Goal: Navigation & Orientation: Find specific page/section

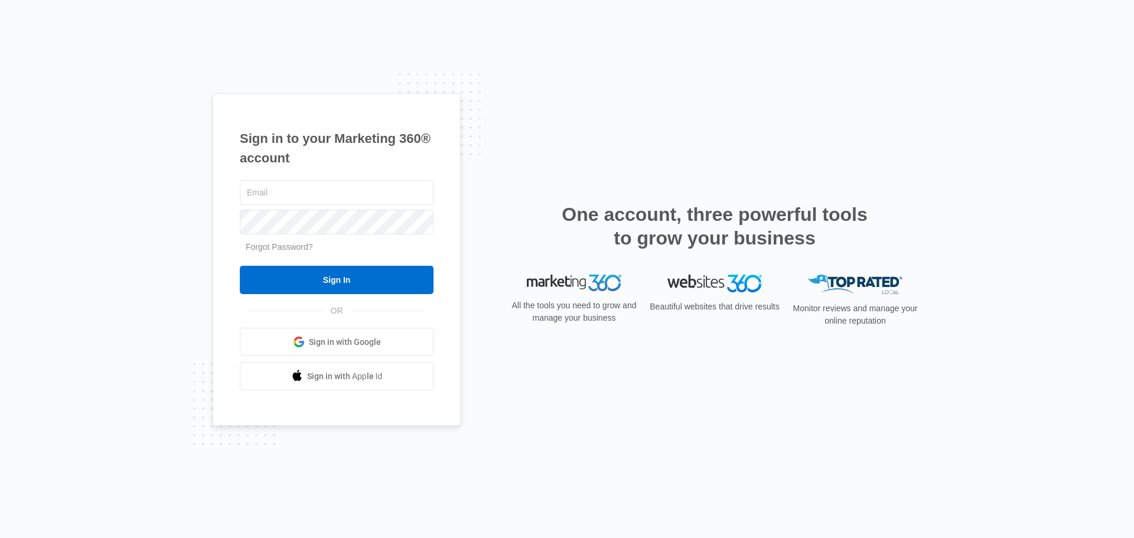
type input "[EMAIL_ADDRESS][DOMAIN_NAME]"
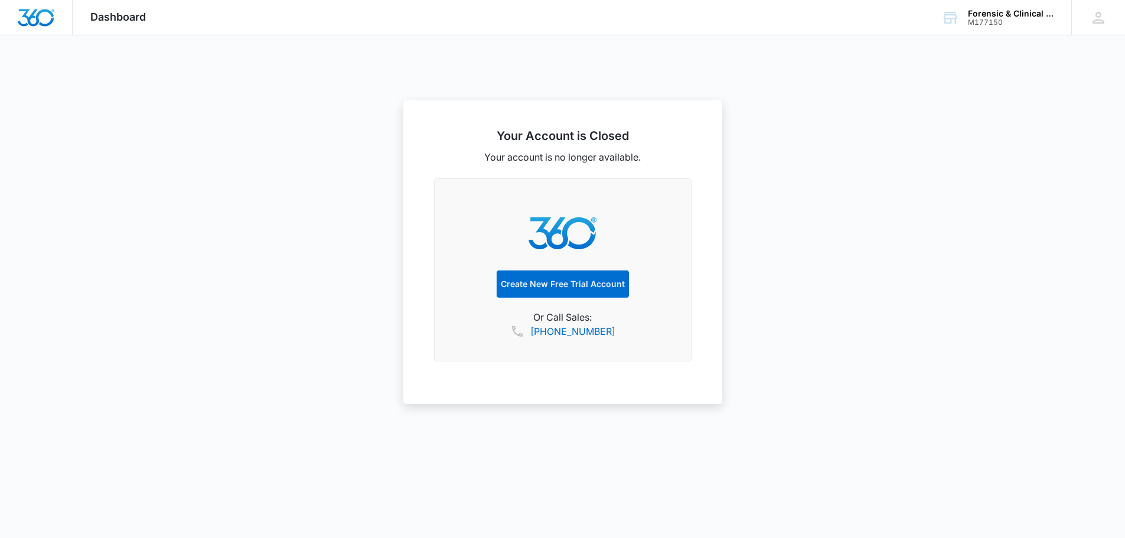
click at [111, 19] on span "Dashboard" at bounding box center [118, 17] width 56 height 12
click at [115, 17] on span "Dashboard" at bounding box center [118, 17] width 56 height 12
click at [126, 17] on span "Dashboard" at bounding box center [118, 17] width 56 height 12
click at [1115, 24] on div "CC Cathy Colet drcolet@fcpsychexperts.com My Profile Notifications Support Logo…" at bounding box center [1099, 17] width 54 height 35
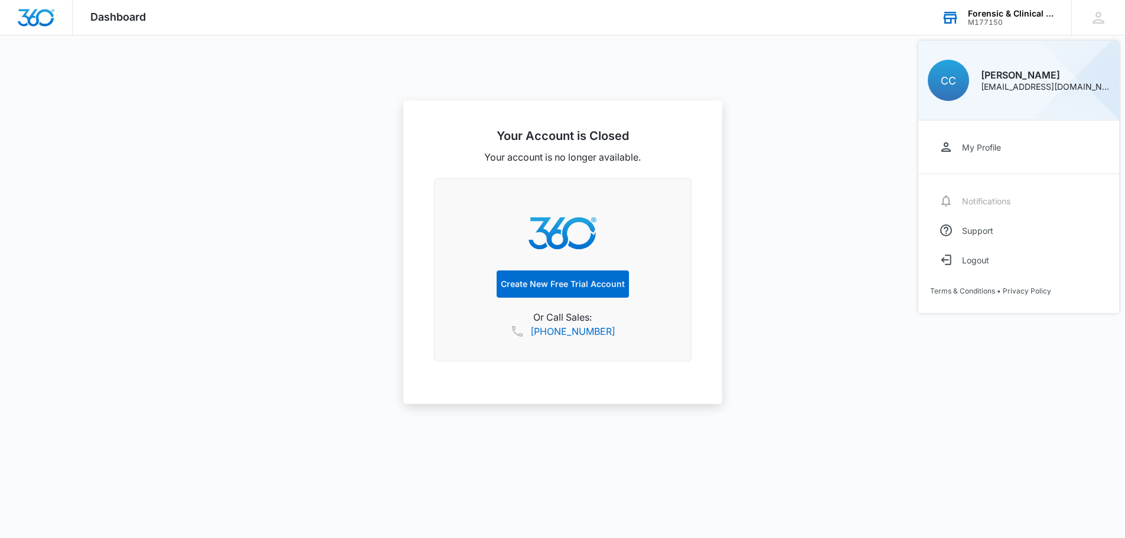
click at [1037, 13] on div "Forensic & Clinical Psychexperts, LLC" at bounding box center [1011, 13] width 86 height 9
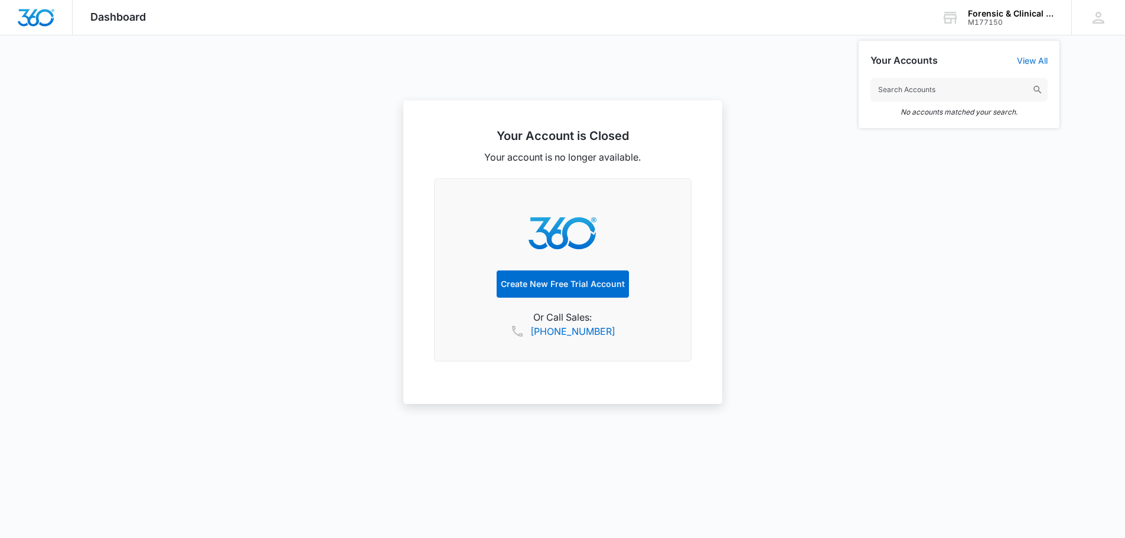
drag, startPoint x: 948, startPoint y: 308, endPoint x: 972, endPoint y: 323, distance: 28.6
click at [948, 308] on div at bounding box center [562, 269] width 1125 height 538
drag, startPoint x: 123, startPoint y: 17, endPoint x: 55, endPoint y: 16, distance: 68.5
click at [123, 16] on span "Dashboard" at bounding box center [118, 17] width 56 height 12
click at [14, 10] on div at bounding box center [36, 17] width 73 height 35
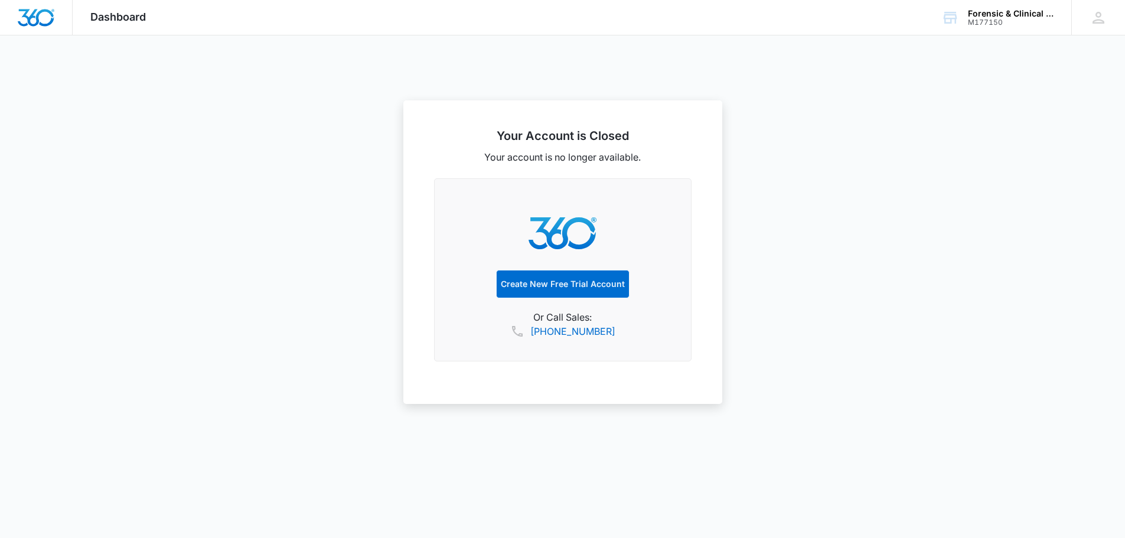
click at [28, 18] on img "Dashboard" at bounding box center [36, 18] width 38 height 18
click at [1099, 22] on icon at bounding box center [1099, 18] width 18 height 18
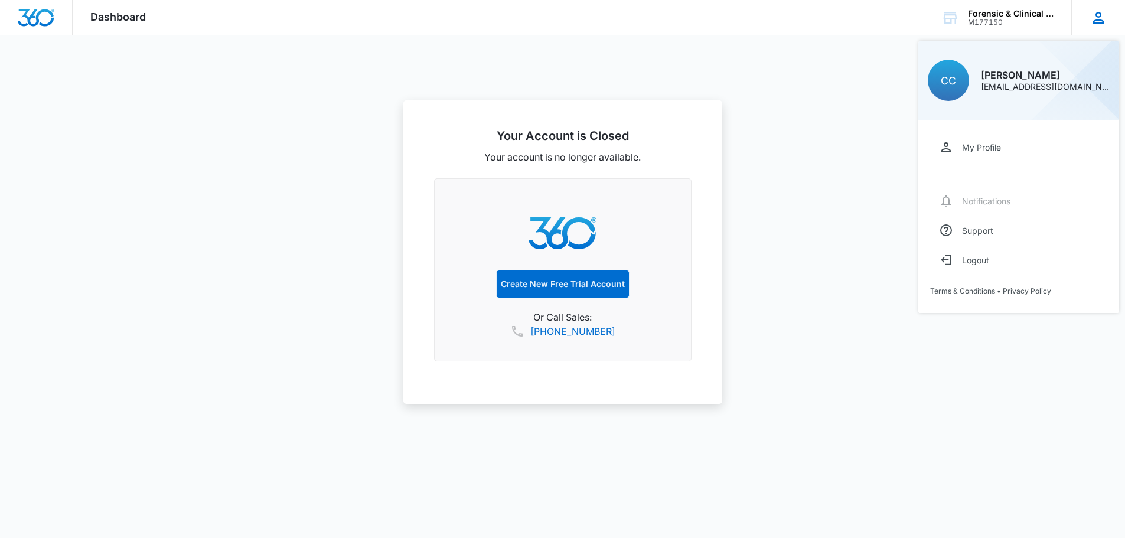
click at [1030, 79] on div "Cathy Colet" at bounding box center [1045, 74] width 129 height 9
click at [205, 321] on div at bounding box center [562, 269] width 1125 height 538
